Goal: Communication & Community: Answer question/provide support

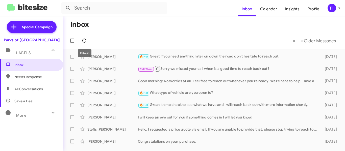
click at [83, 41] on icon at bounding box center [84, 41] width 4 height 4
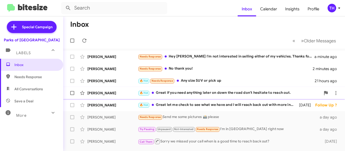
click at [226, 96] on div "[PERSON_NAME] 🔥 Hot Great if you need anything later on down the road don't hes…" at bounding box center [204, 93] width 274 height 10
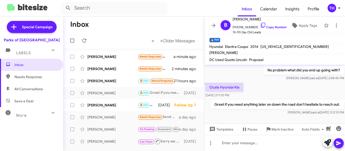
scroll to position [59, 0]
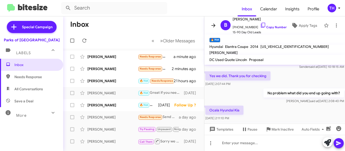
click at [212, 25] on icon at bounding box center [214, 26] width 4 height 4
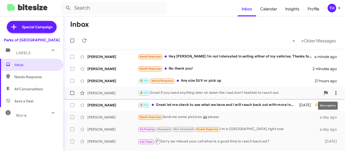
click at [336, 95] on icon at bounding box center [336, 93] width 1 height 4
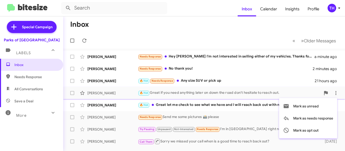
click at [196, 29] on div at bounding box center [172, 75] width 345 height 151
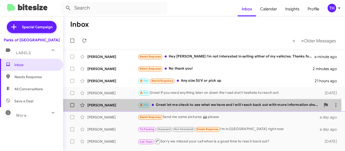
click at [188, 107] on div "🔥 Hot Great let me check to see what we have and I will reach back out with mor…" at bounding box center [229, 105] width 183 height 6
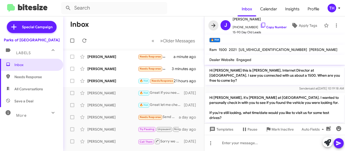
click at [215, 25] on icon at bounding box center [214, 26] width 4 height 4
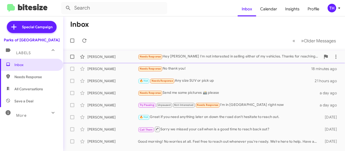
click at [226, 57] on div "Needs Response Hey [PERSON_NAME] I'm not interested in selling either of my veh…" at bounding box center [229, 57] width 183 height 6
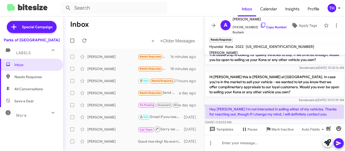
scroll to position [28, 0]
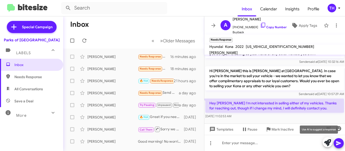
click at [326, 145] on icon at bounding box center [327, 143] width 7 height 7
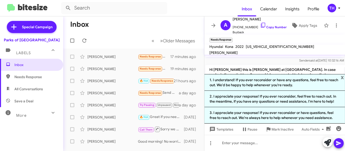
click at [261, 85] on li "1. I understand! If you ever reconsider or have any questions, feel free to rea…" at bounding box center [275, 82] width 141 height 17
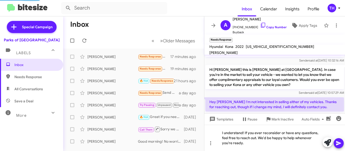
click at [337, 143] on icon at bounding box center [338, 144] width 5 height 4
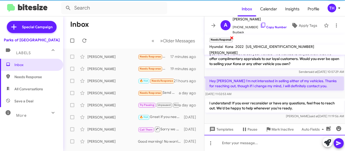
scroll to position [52, 0]
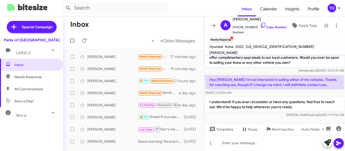
click at [232, 38] on span "×" at bounding box center [232, 38] width 4 height 6
click at [217, 24] on span at bounding box center [214, 25] width 10 height 6
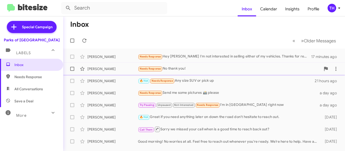
click at [127, 70] on div "[PERSON_NAME]" at bounding box center [112, 68] width 51 height 5
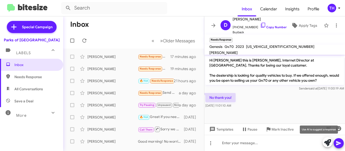
click at [328, 143] on icon at bounding box center [327, 143] width 7 height 7
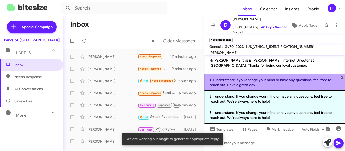
click at [249, 83] on li "1. I understand! If you change your mind or have any questions, feel free to re…" at bounding box center [275, 82] width 141 height 17
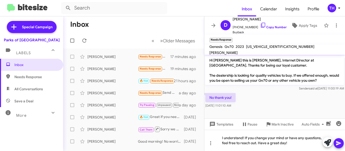
click at [341, 143] on icon at bounding box center [339, 144] width 6 height 6
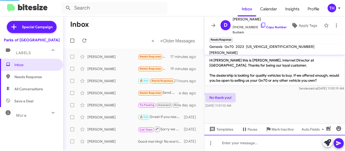
scroll to position [13, 0]
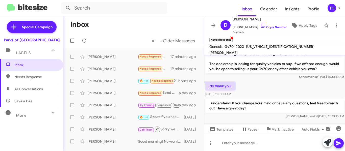
click at [233, 38] on span "×" at bounding box center [232, 38] width 4 height 6
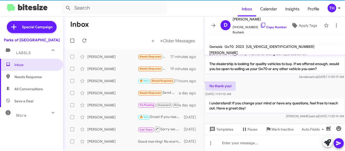
click at [216, 25] on icon at bounding box center [214, 25] width 6 height 6
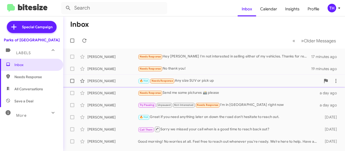
click at [123, 85] on div "[PERSON_NAME] 🔥 Hot Needs Response Any size SUV or pick up 21 hours ago" at bounding box center [204, 81] width 274 height 10
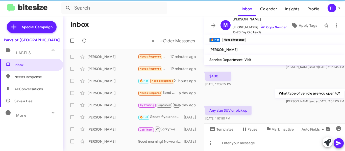
scroll to position [124, 0]
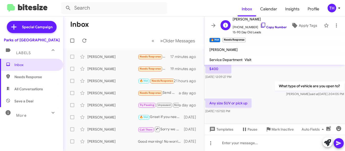
click at [270, 26] on link "Copy Number" at bounding box center [273, 27] width 27 height 4
click at [246, 38] on span "×" at bounding box center [245, 38] width 4 height 6
click at [247, 37] on span "×" at bounding box center [245, 38] width 4 height 6
click at [212, 28] on icon at bounding box center [214, 25] width 6 height 6
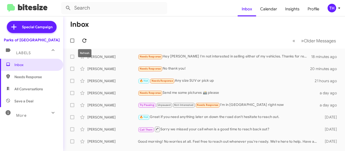
click at [84, 39] on icon at bounding box center [84, 41] width 6 height 6
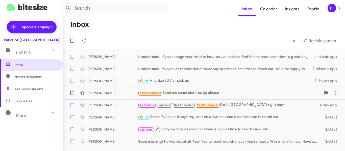
click at [232, 94] on div "Needs Response Send me some pictures 📸 please" at bounding box center [229, 93] width 183 height 6
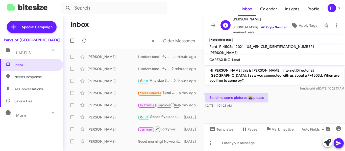
click at [264, 26] on link "Copy Number" at bounding box center [273, 27] width 27 height 4
click at [233, 39] on span "×" at bounding box center [232, 38] width 4 height 6
click at [214, 26] on icon at bounding box center [214, 25] width 6 height 6
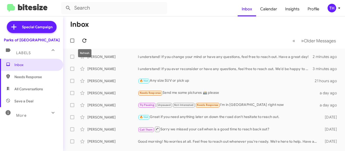
click at [85, 40] on icon at bounding box center [84, 41] width 6 height 6
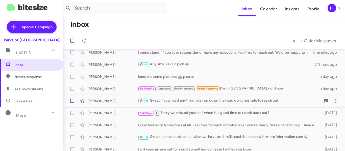
scroll to position [25, 0]
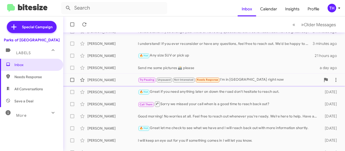
click at [130, 78] on div "[PERSON_NAME]" at bounding box center [112, 80] width 51 height 5
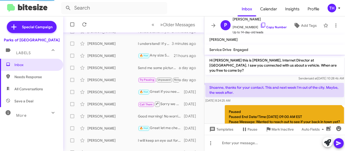
scroll to position [101, 0]
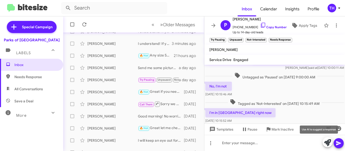
click at [327, 140] on icon at bounding box center [327, 143] width 7 height 7
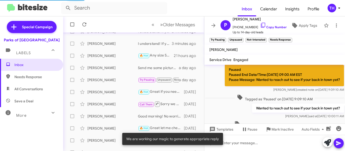
scroll to position [50, 0]
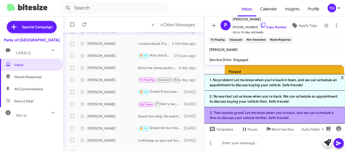
click at [241, 113] on li "3. That sounds great! Let me know when you're back, and we can schedule a time …" at bounding box center [275, 115] width 141 height 16
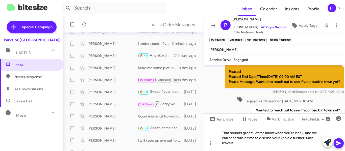
click at [338, 144] on icon at bounding box center [338, 144] width 5 height 4
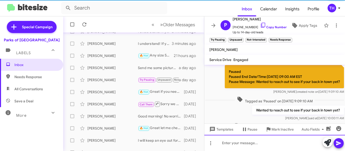
scroll to position [0, 0]
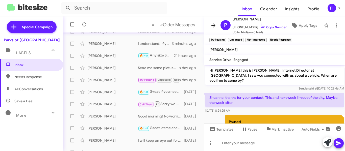
click at [215, 24] on icon at bounding box center [214, 26] width 4 height 4
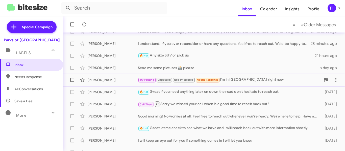
click at [287, 78] on div "Try Pausing Unpaused Not-Interested Needs Response I'm in [GEOGRAPHIC_DATA] rig…" at bounding box center [229, 80] width 183 height 6
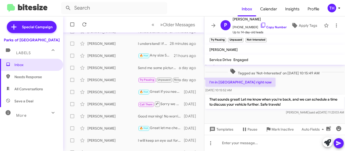
scroll to position [135, 0]
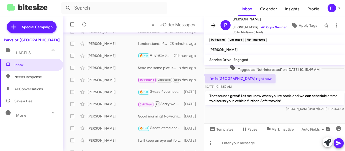
click at [213, 24] on icon at bounding box center [214, 26] width 4 height 4
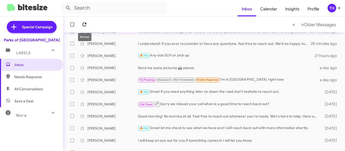
click at [86, 24] on icon at bounding box center [84, 24] width 4 height 4
